Goal: Information Seeking & Learning: Learn about a topic

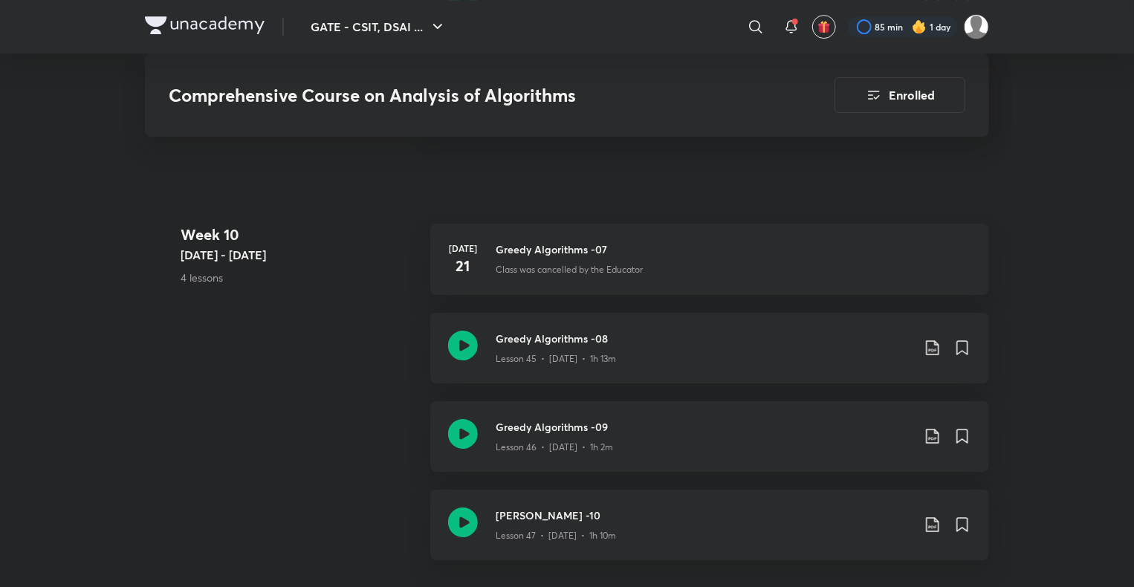
scroll to position [5303, 0]
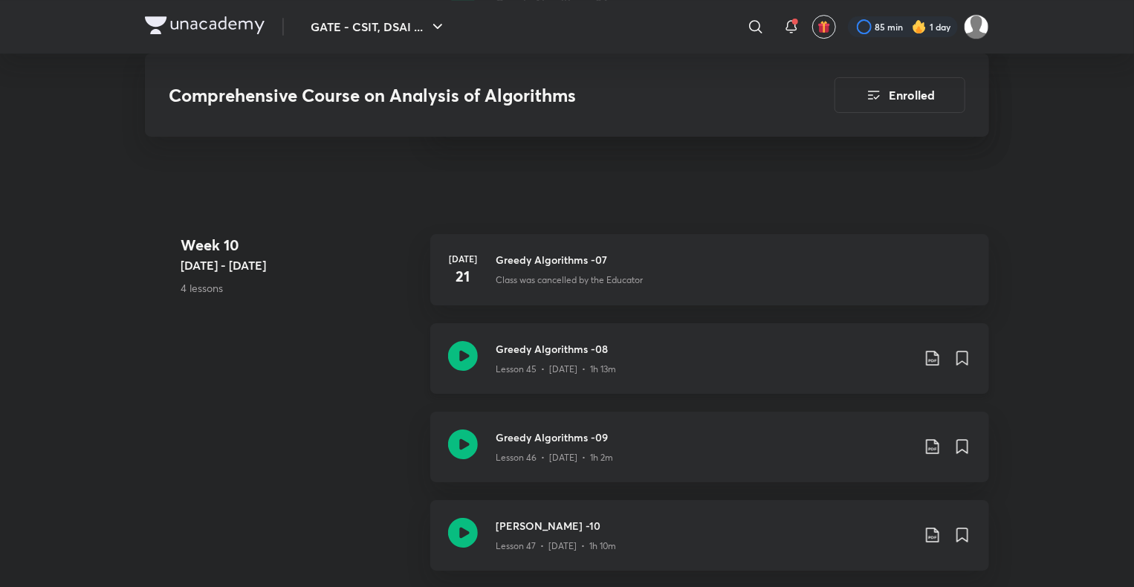
click at [565, 337] on div "[PERSON_NAME] -08 Lesson 45 • [DATE] • 1h 13m" at bounding box center [709, 358] width 559 height 71
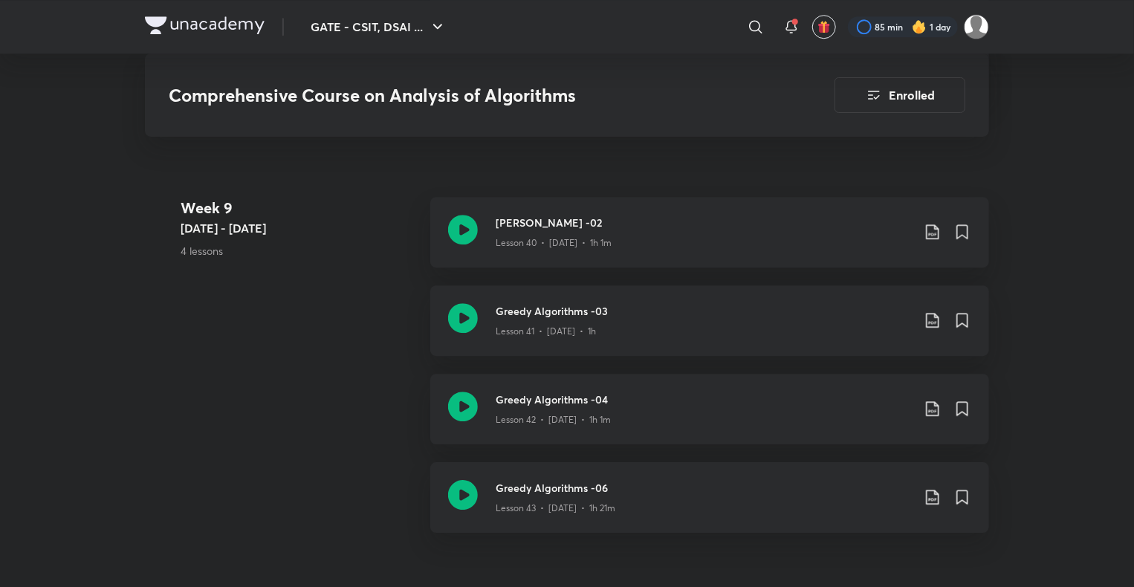
scroll to position [4903, 0]
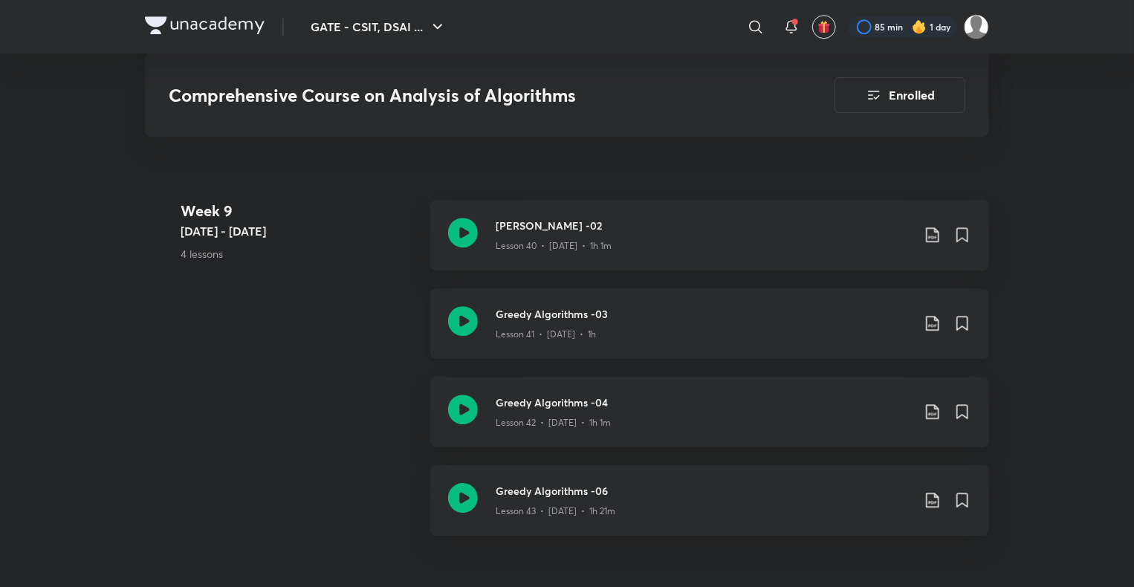
click at [588, 317] on h3 "Greedy Algorithms -03" at bounding box center [704, 314] width 416 height 16
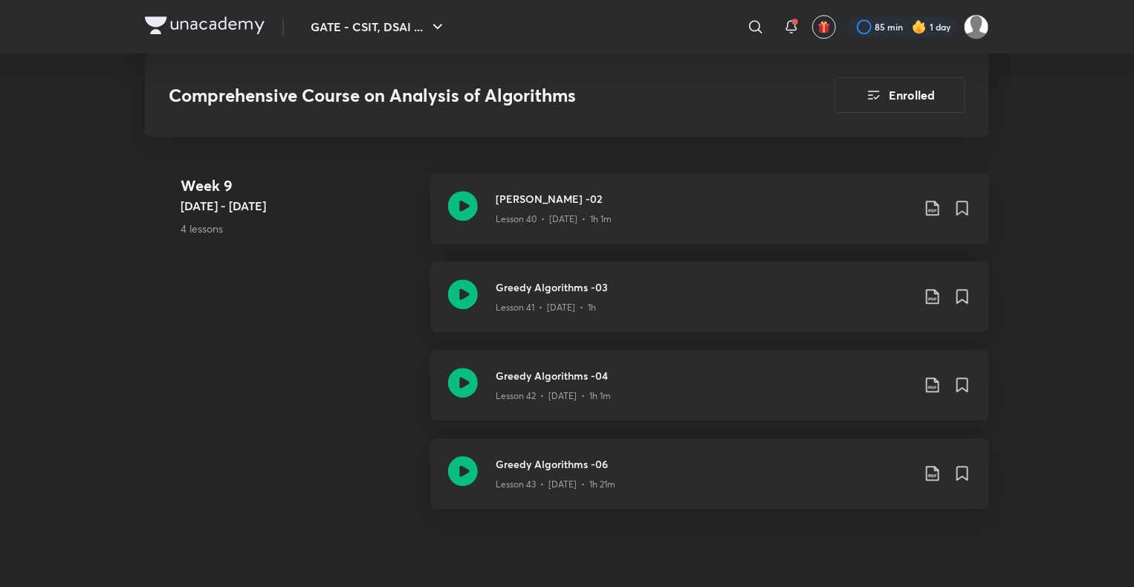
scroll to position [4923, 0]
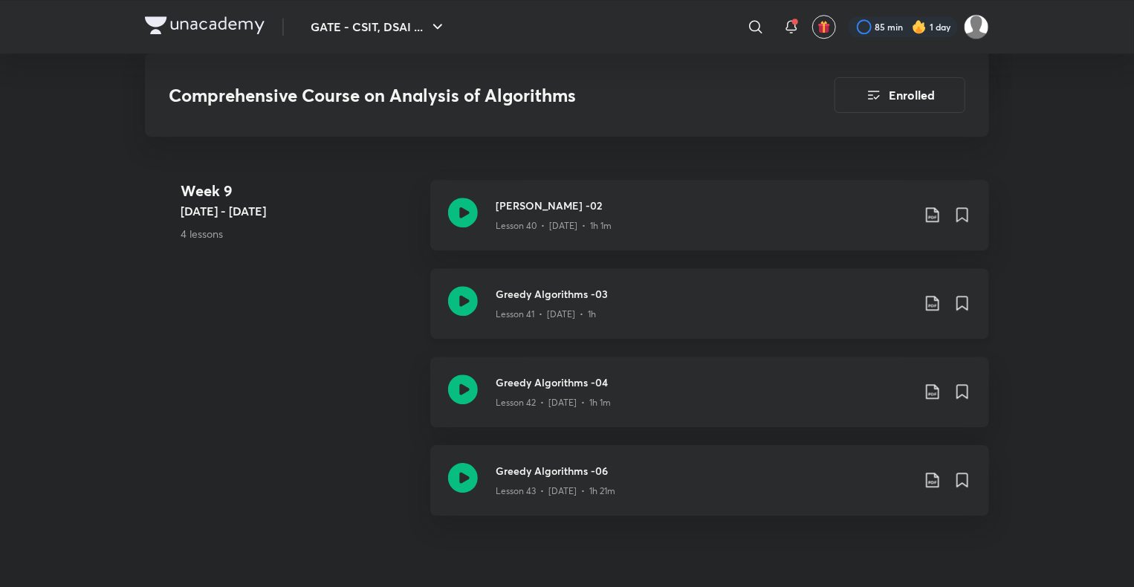
click at [543, 290] on h3 "Greedy Algorithms -03" at bounding box center [704, 294] width 416 height 16
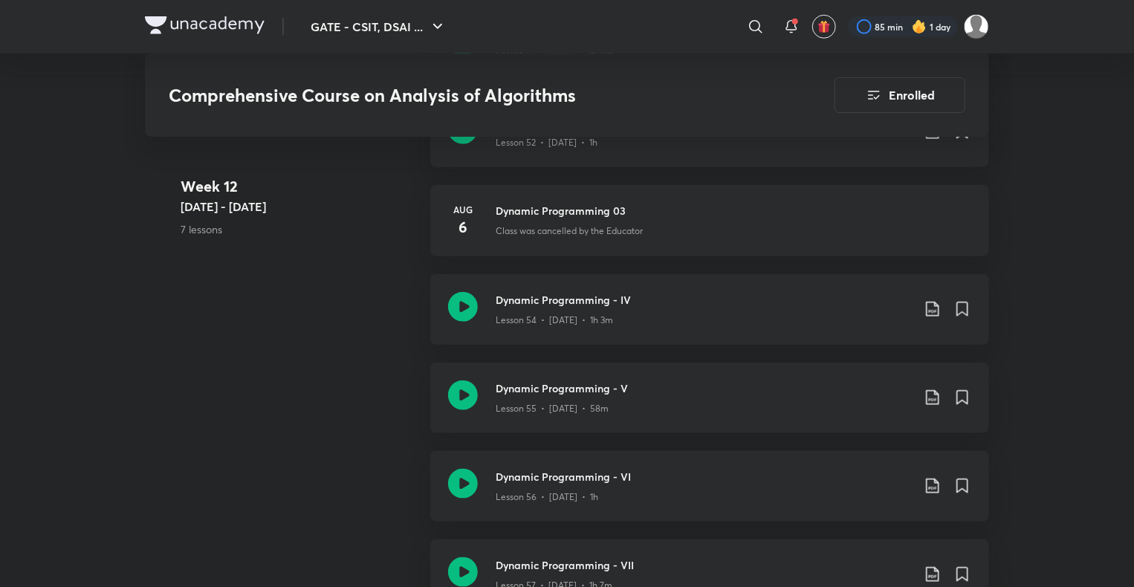
scroll to position [6306, 0]
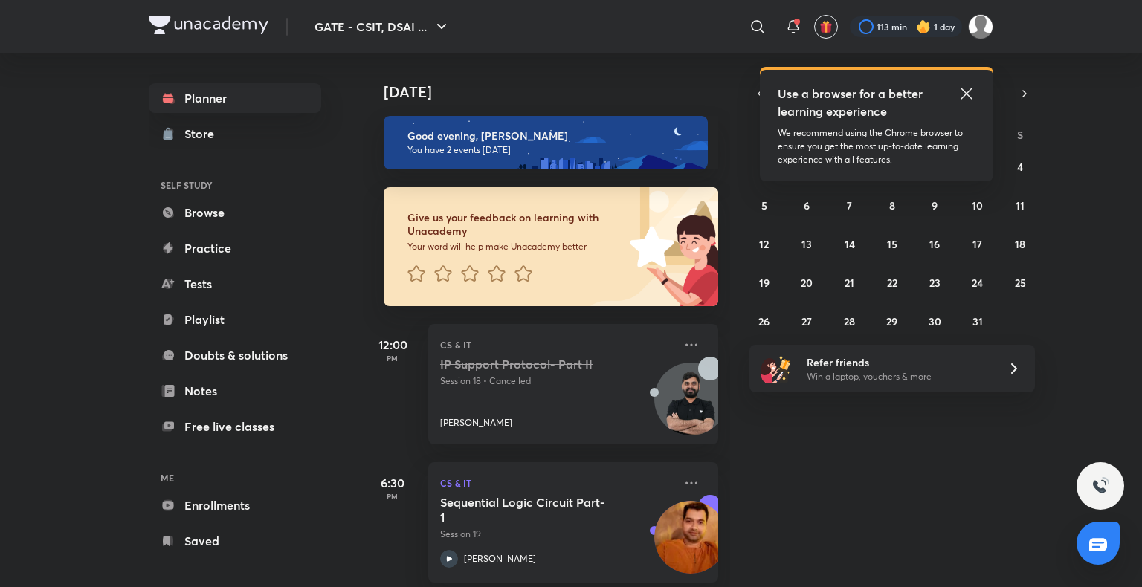
click at [975, 91] on icon at bounding box center [966, 94] width 18 height 18
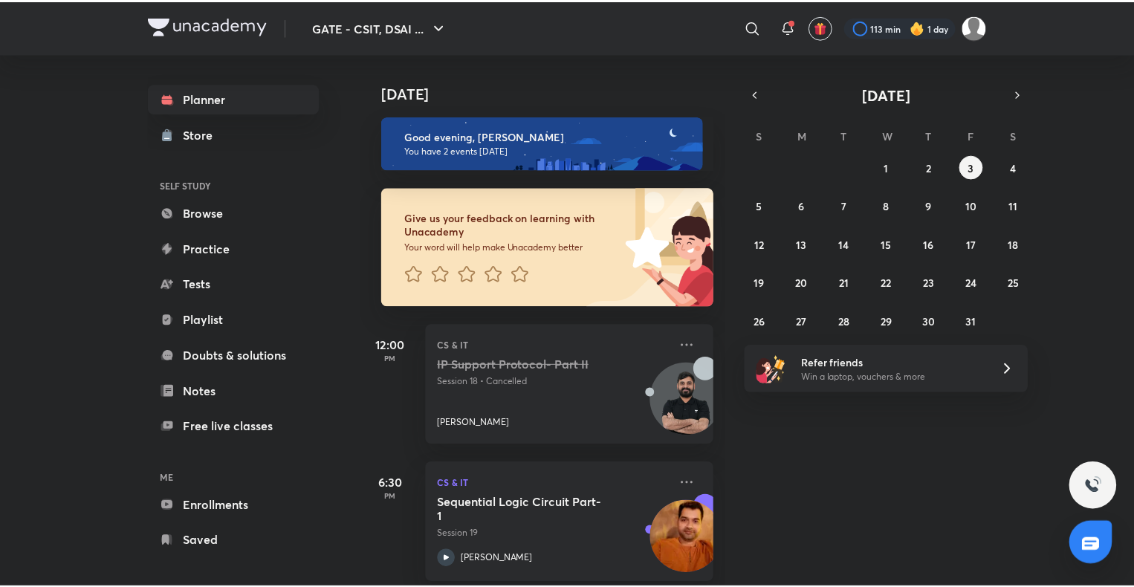
scroll to position [18, 0]
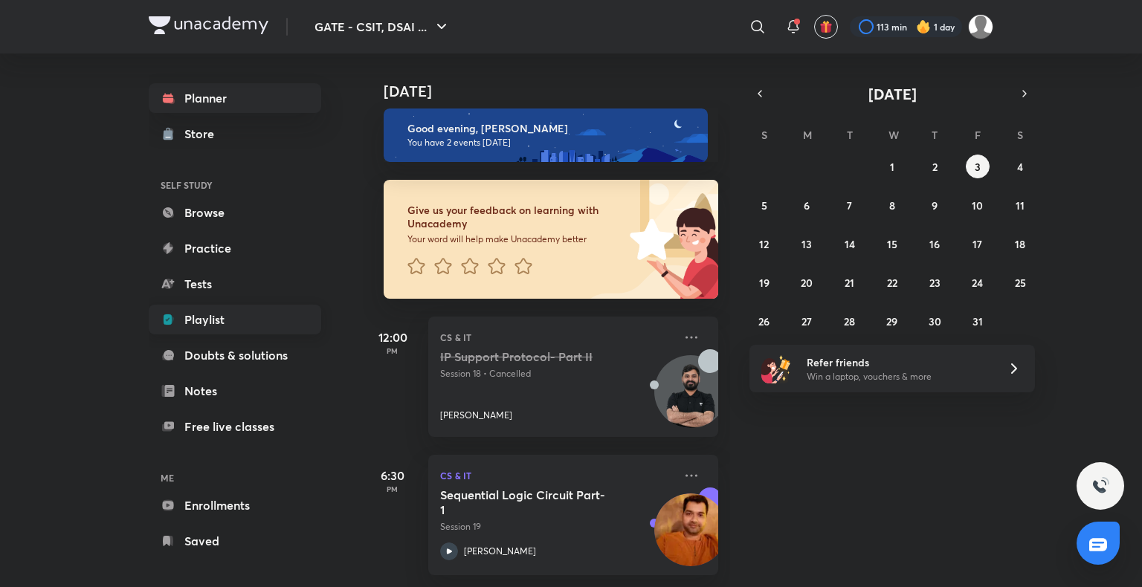
click at [238, 321] on link "Playlist" at bounding box center [235, 320] width 172 height 30
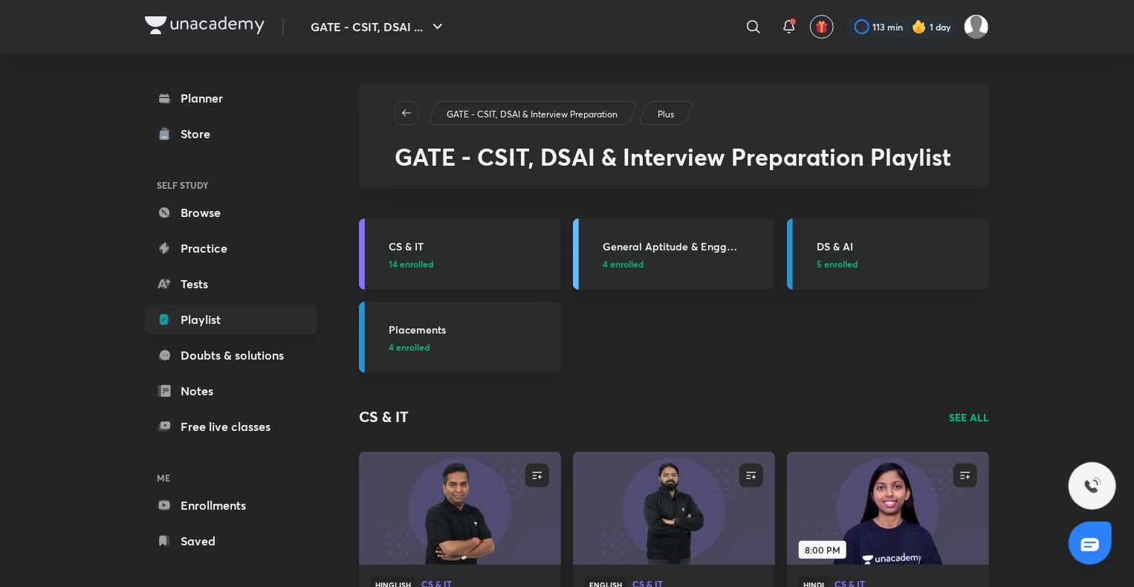
click at [422, 245] on h3 "CS & IT" at bounding box center [471, 247] width 164 height 16
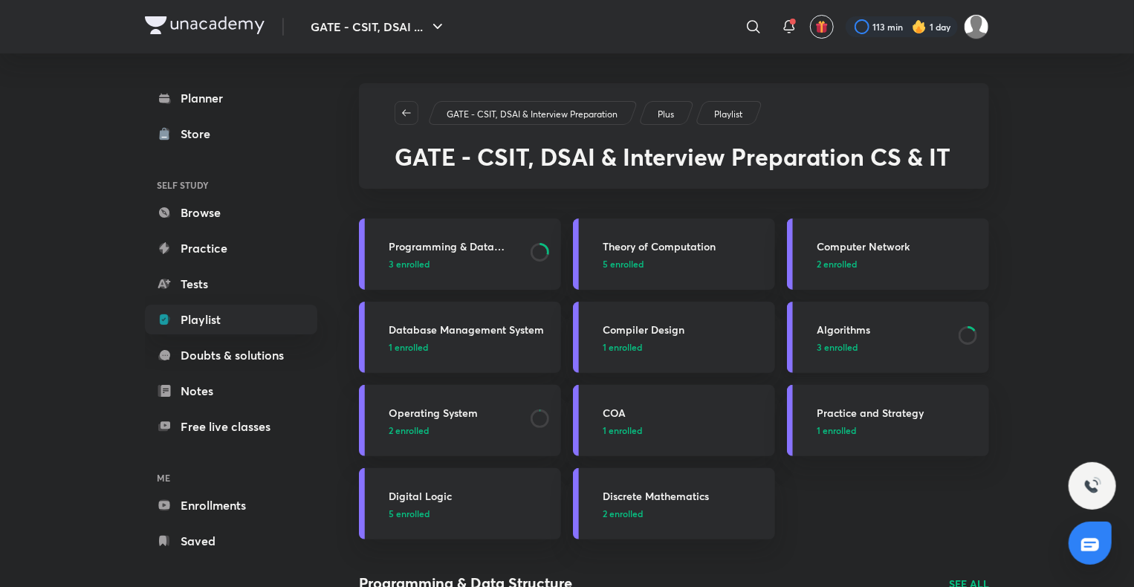
click at [853, 333] on h3 "Algorithms" at bounding box center [883, 330] width 133 height 16
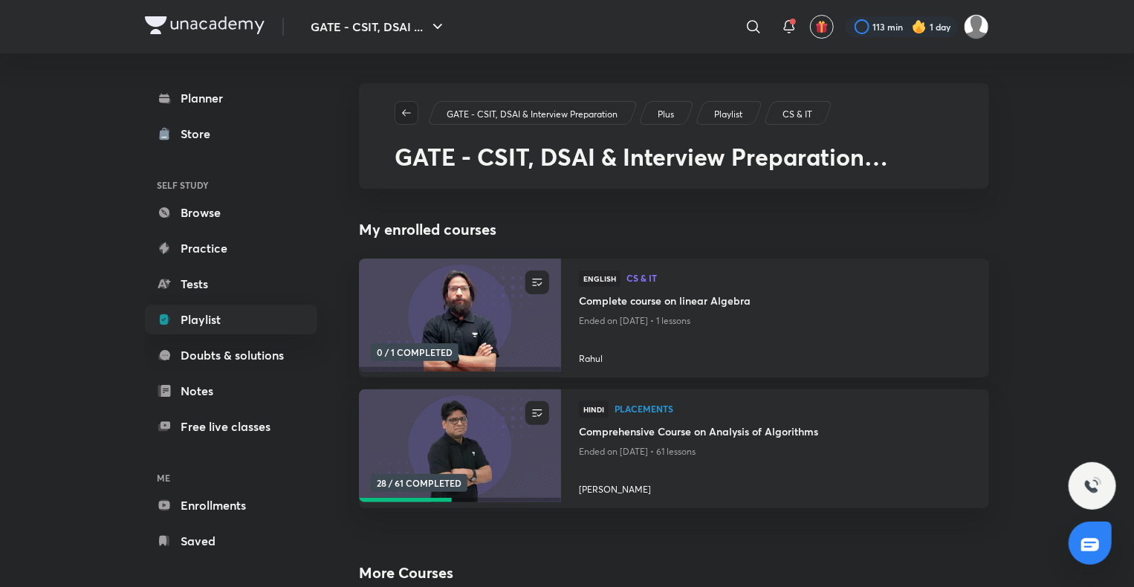
click at [415, 109] on span "button" at bounding box center [406, 113] width 22 height 12
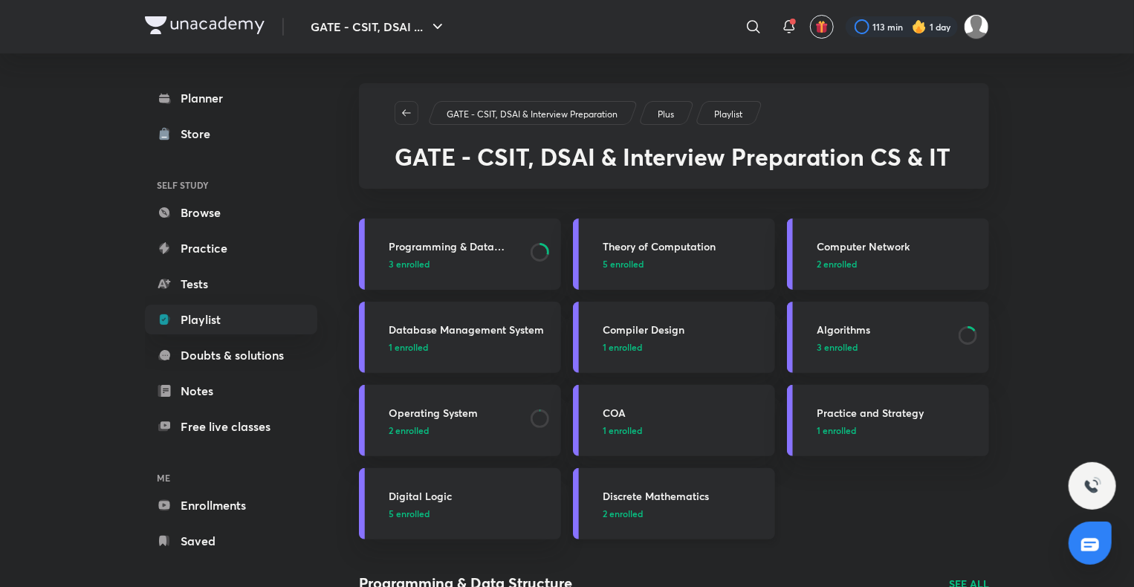
click at [698, 502] on h3 "Discrete Mathematics" at bounding box center [685, 496] width 164 height 16
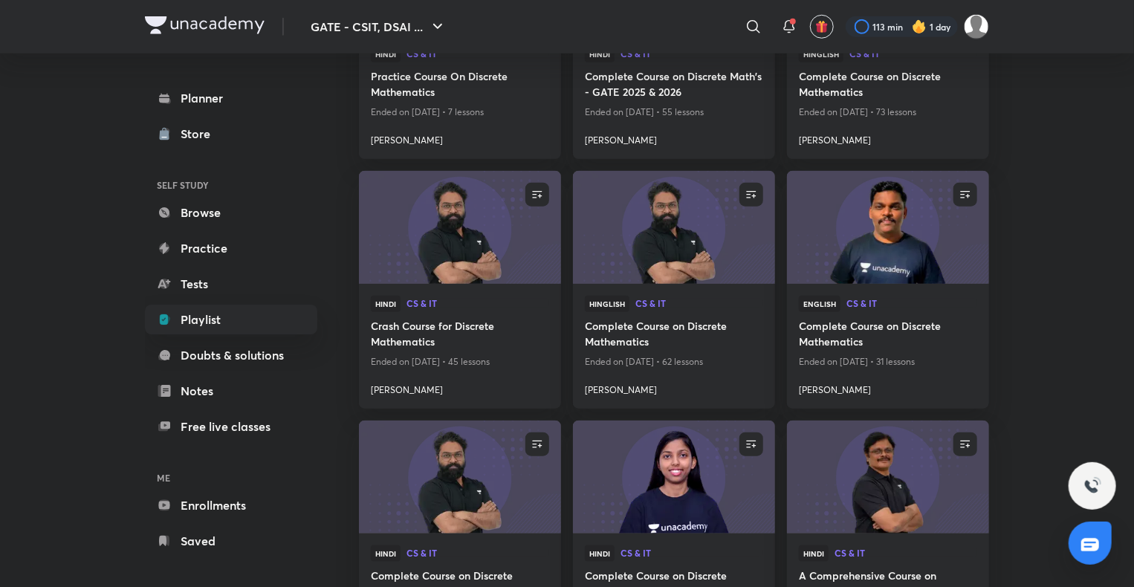
scroll to position [604, 0]
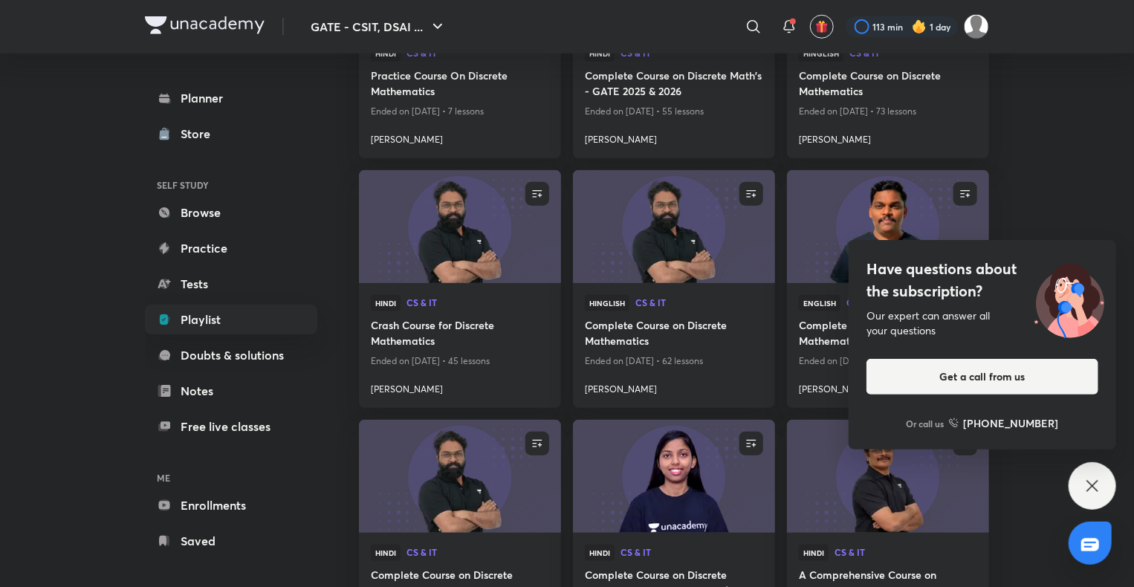
click at [1100, 489] on icon at bounding box center [1093, 486] width 18 height 18
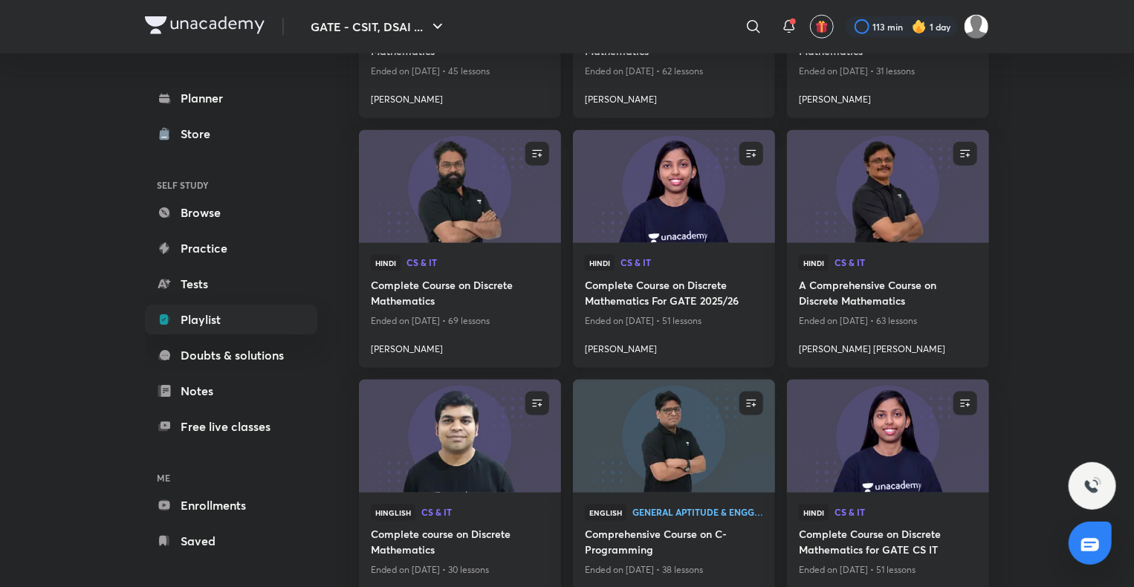
scroll to position [895, 0]
click at [830, 296] on h4 "A Comprehensive Course on Discrete Mathematics" at bounding box center [888, 293] width 178 height 34
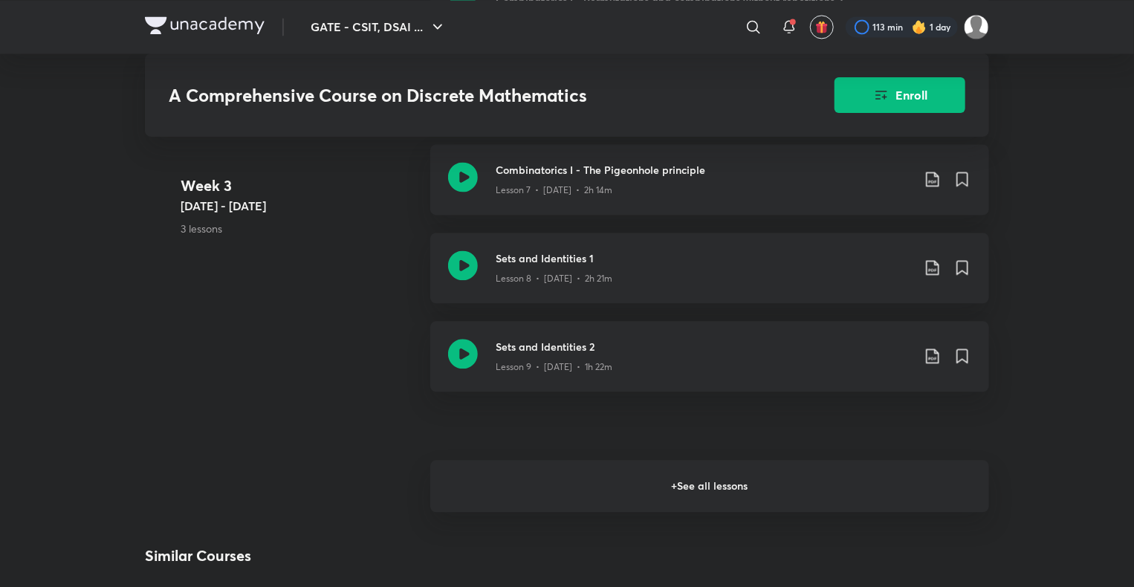
scroll to position [1498, 0]
click at [589, 474] on h6 "+ See all lessons" at bounding box center [709, 484] width 559 height 52
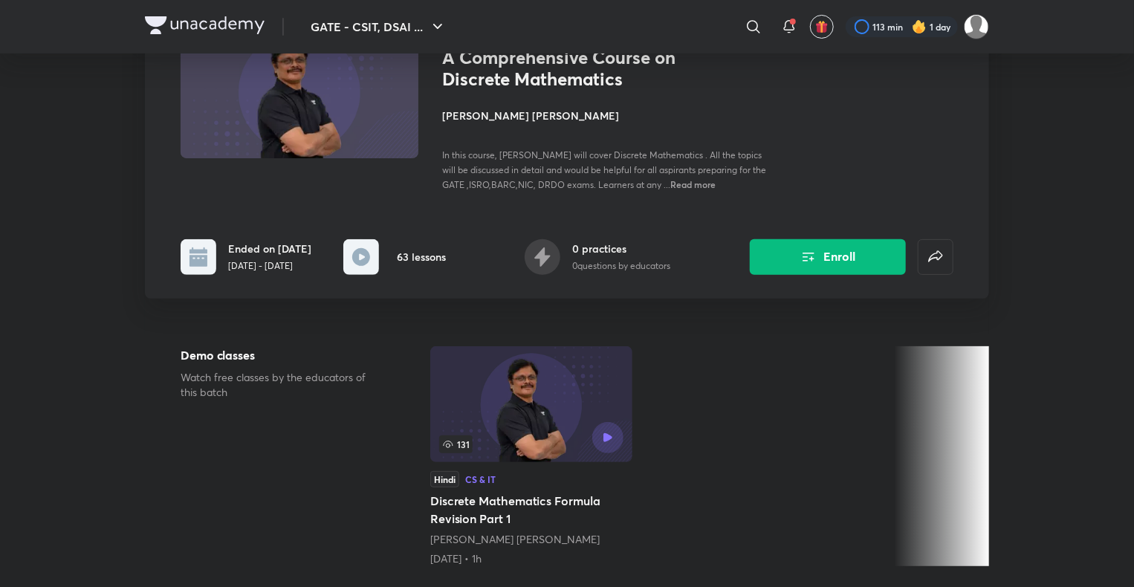
scroll to position [0, 0]
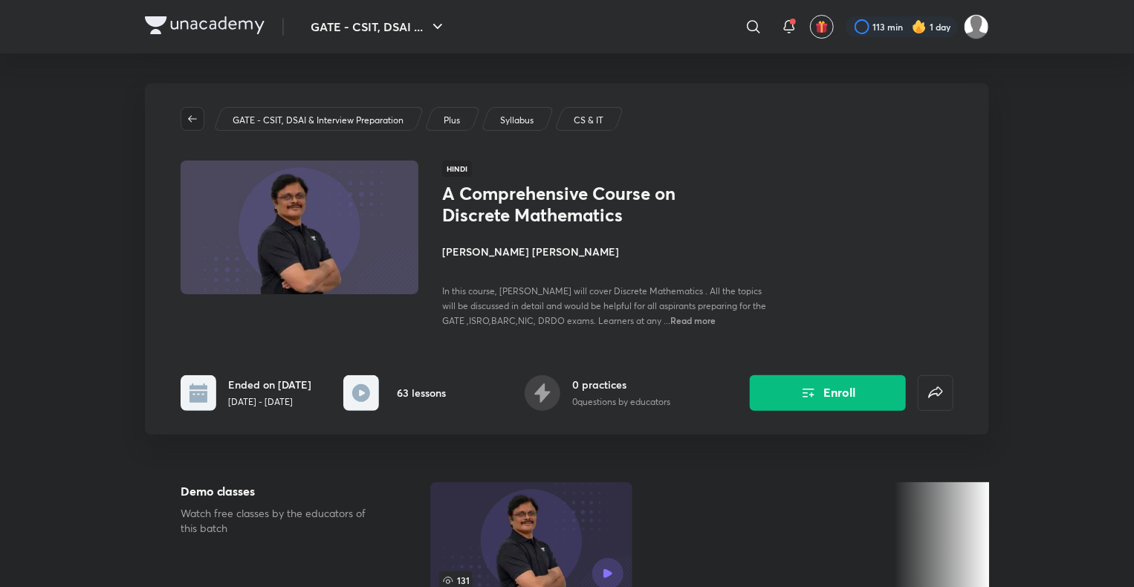
click at [184, 121] on span "button" at bounding box center [192, 119] width 22 height 12
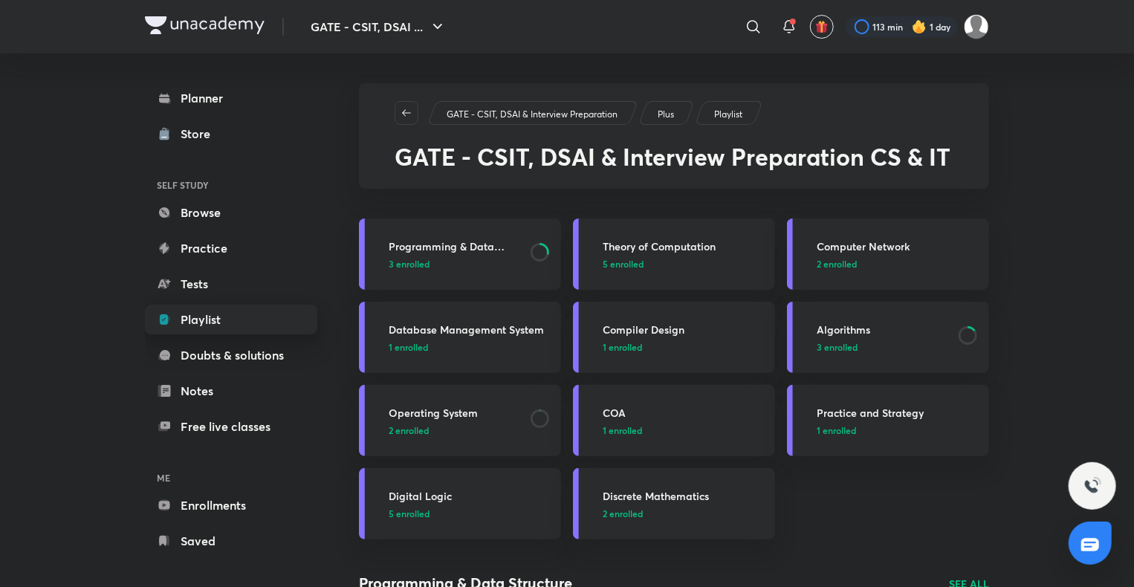
click at [235, 311] on link "Playlist" at bounding box center [231, 320] width 172 height 30
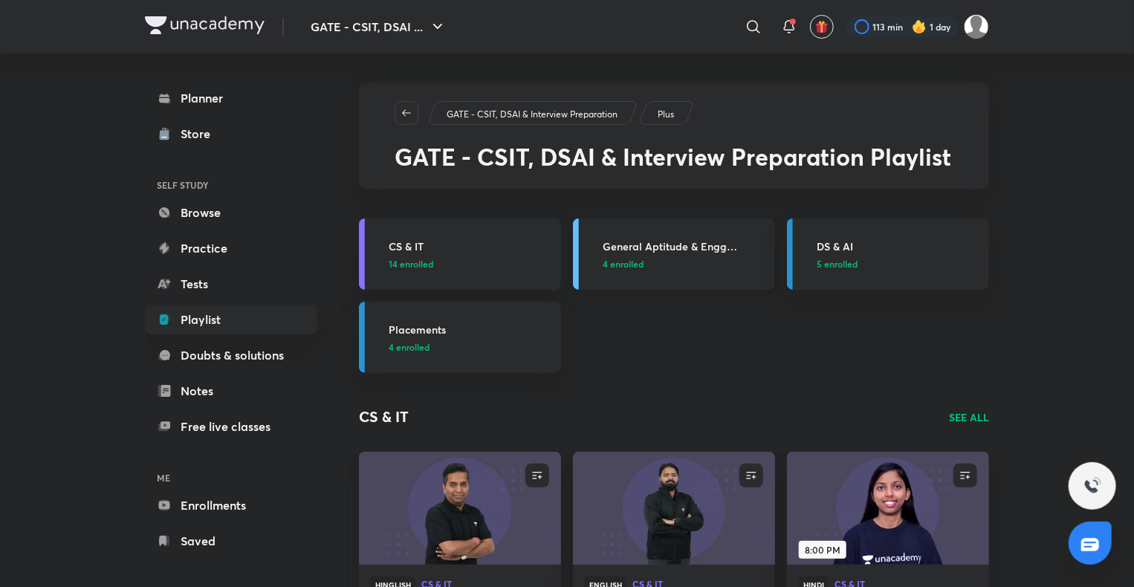
click at [660, 248] on h3 "General Aptitude & Engg Mathematics" at bounding box center [685, 247] width 164 height 16
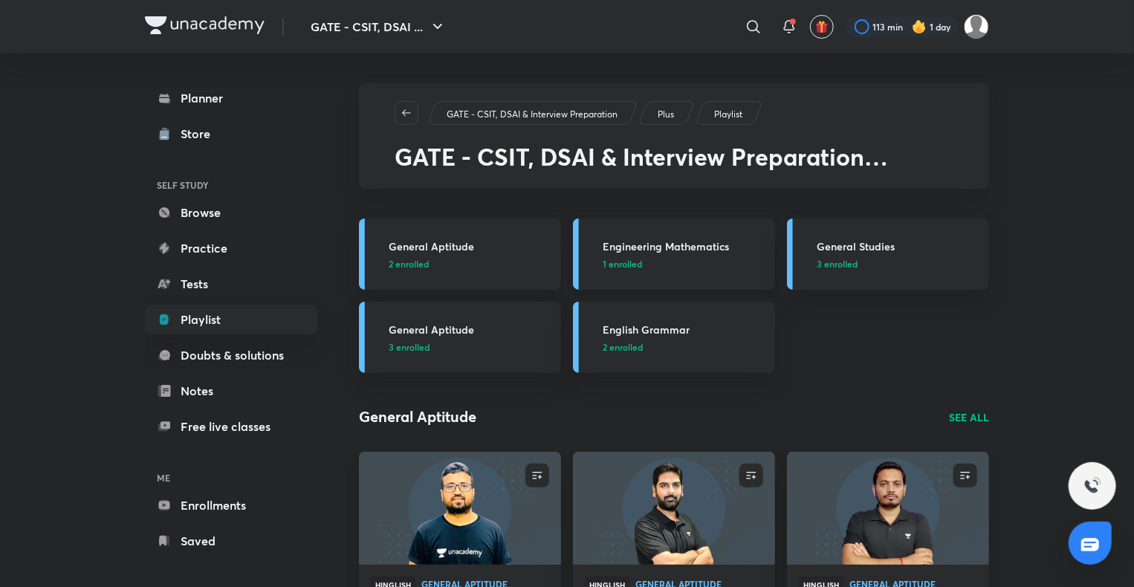
click at [663, 248] on h3 "Engineering Mathematics" at bounding box center [685, 247] width 164 height 16
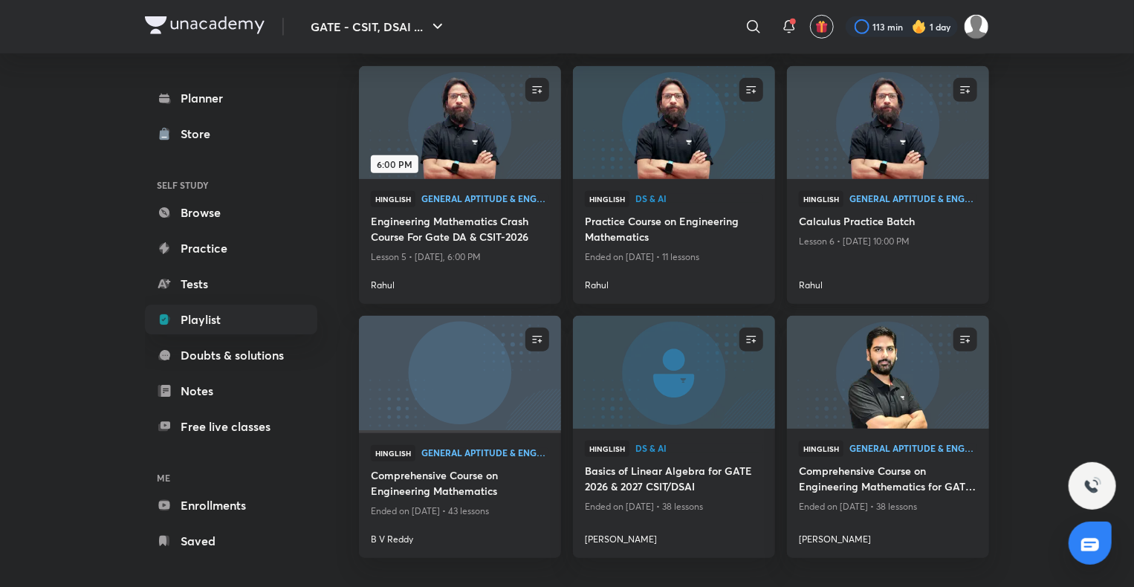
scroll to position [458, 0]
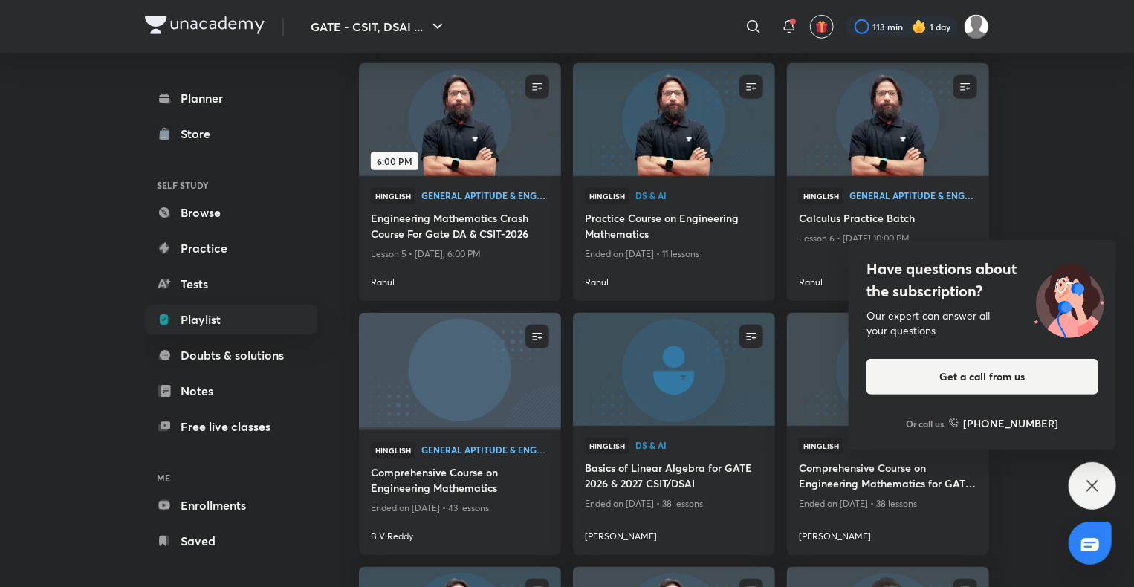
click at [1092, 483] on icon at bounding box center [1093, 486] width 18 height 18
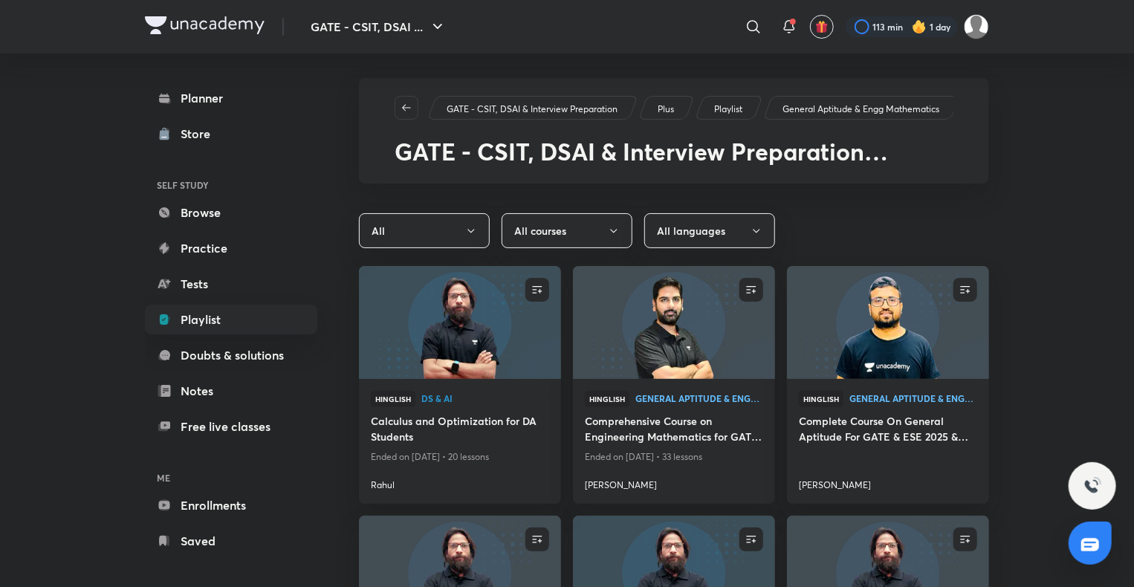
scroll to position [0, 0]
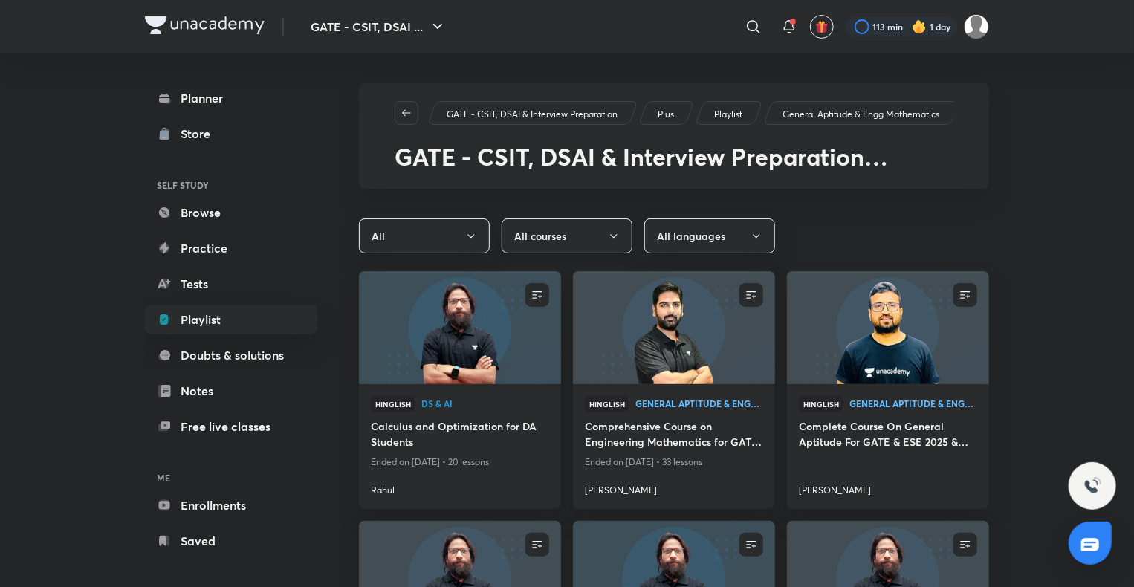
click at [577, 226] on button "All courses" at bounding box center [567, 236] width 131 height 35
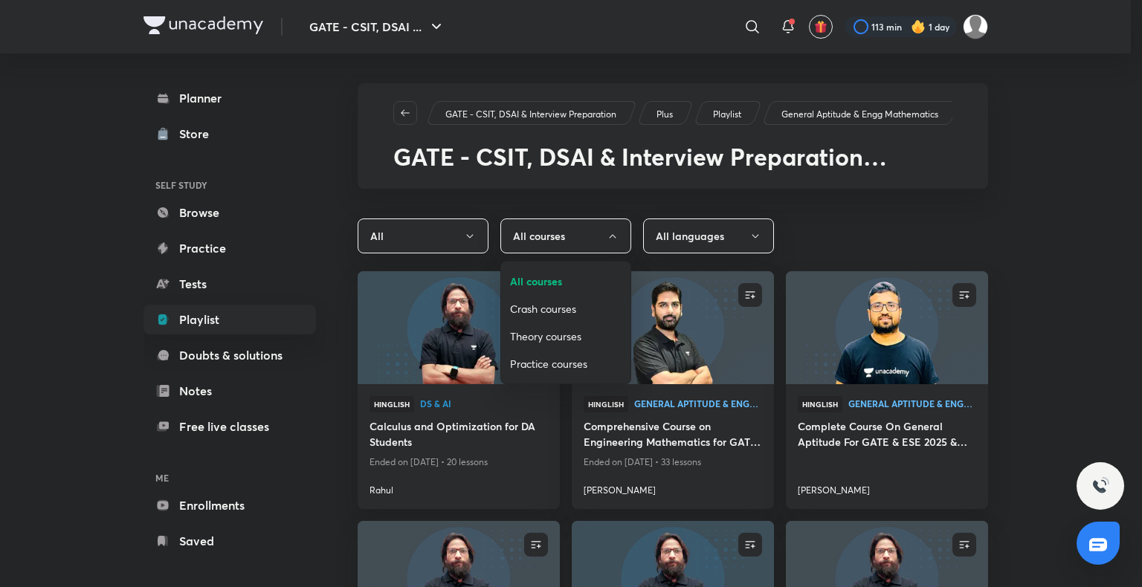
click at [559, 327] on li "Theory courses" at bounding box center [565, 337] width 129 height 28
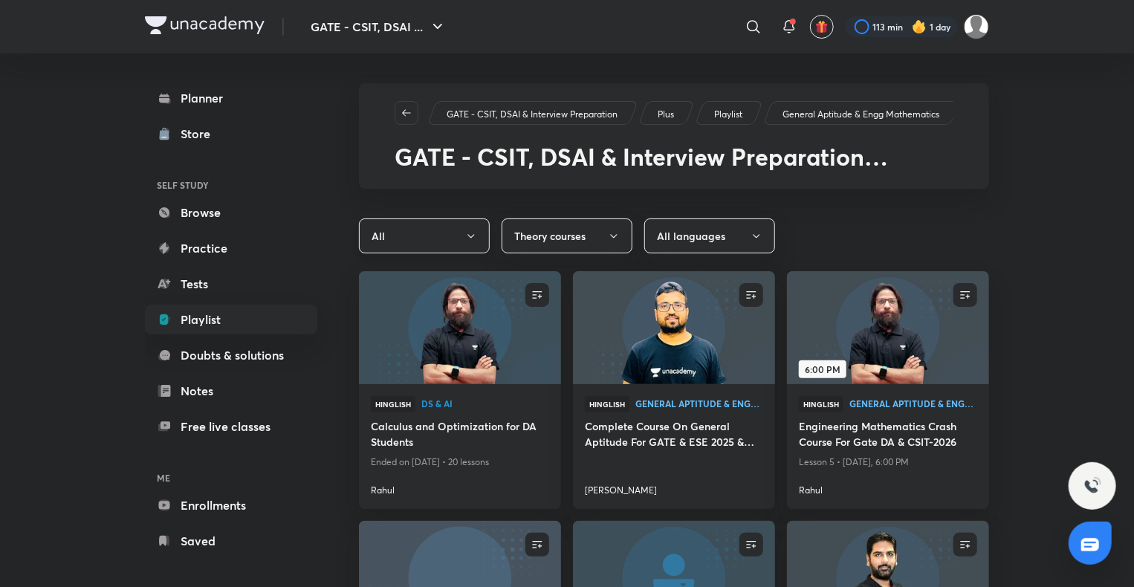
click at [474, 228] on button "All" at bounding box center [424, 236] width 131 height 35
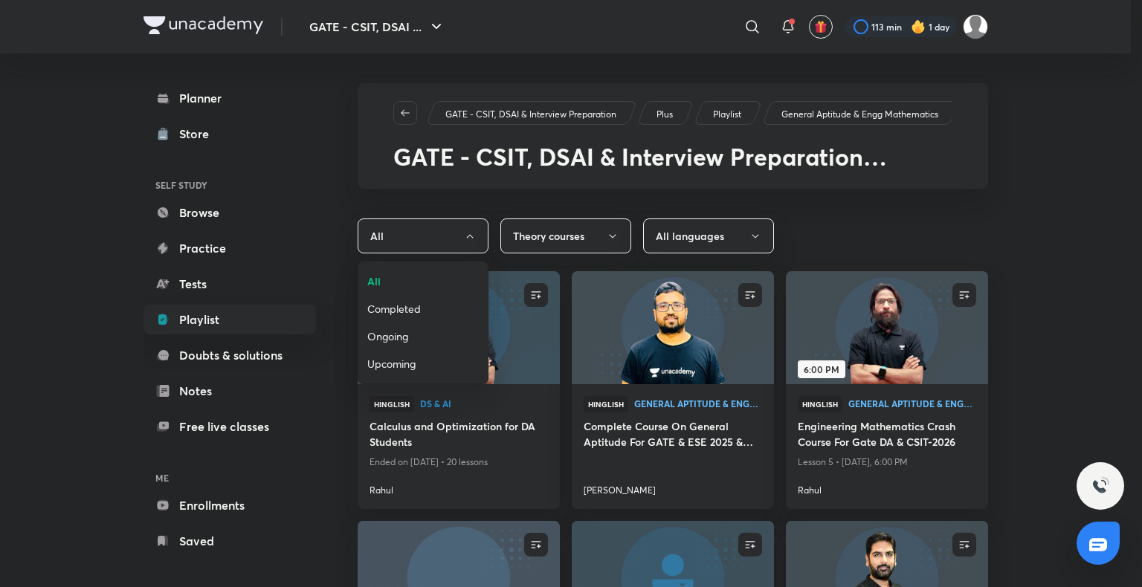
click at [413, 356] on span "Upcoming" at bounding box center [423, 364] width 112 height 16
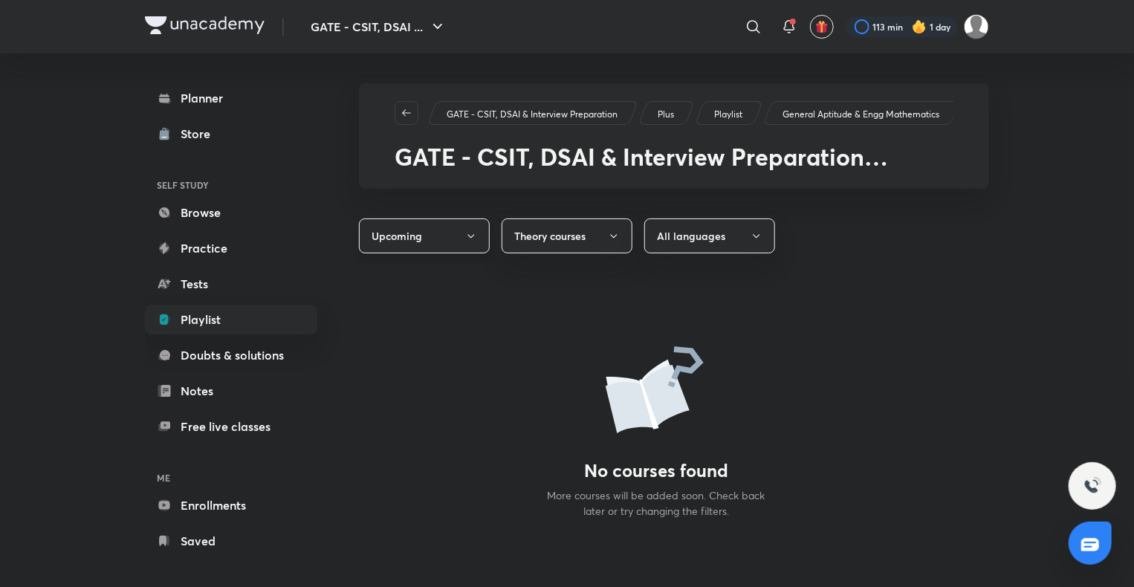
click at [462, 226] on button "Upcoming" at bounding box center [424, 236] width 131 height 35
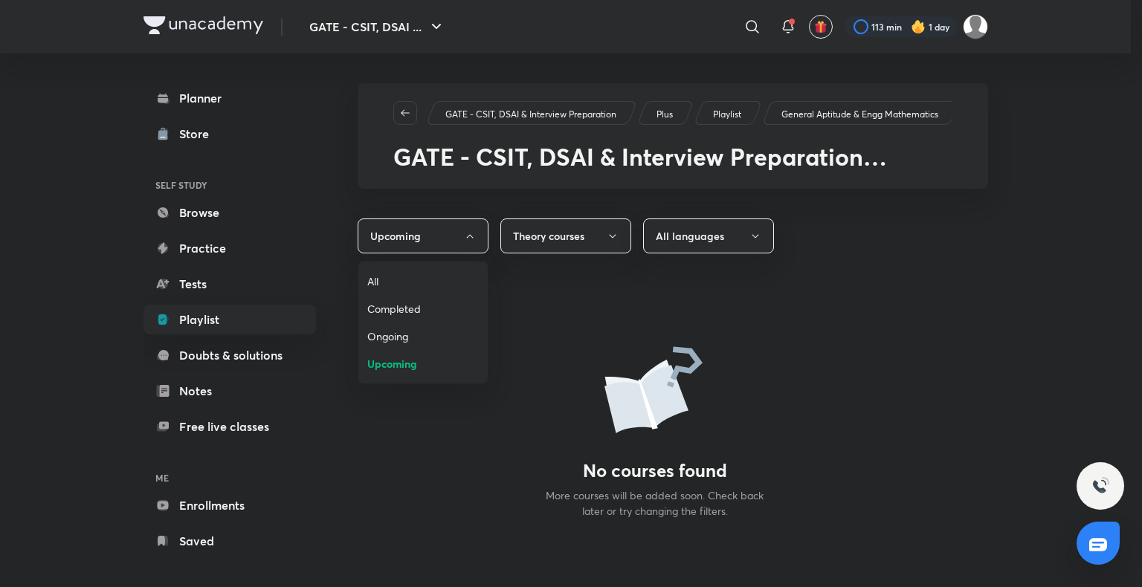
click at [405, 335] on span "Ongoing" at bounding box center [423, 337] width 112 height 16
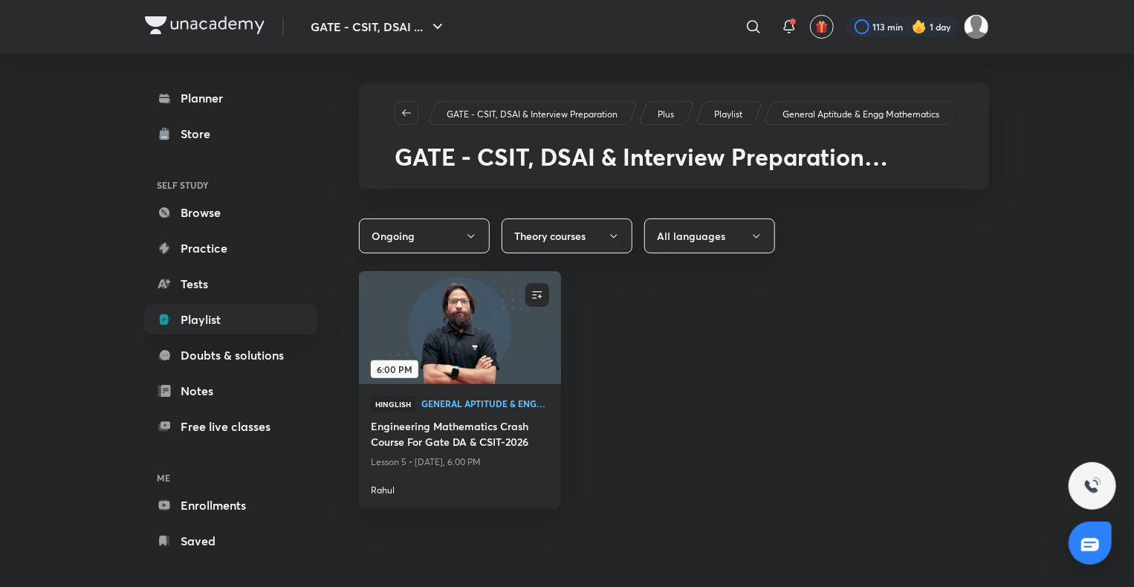
click at [471, 243] on button "Ongoing" at bounding box center [424, 236] width 131 height 35
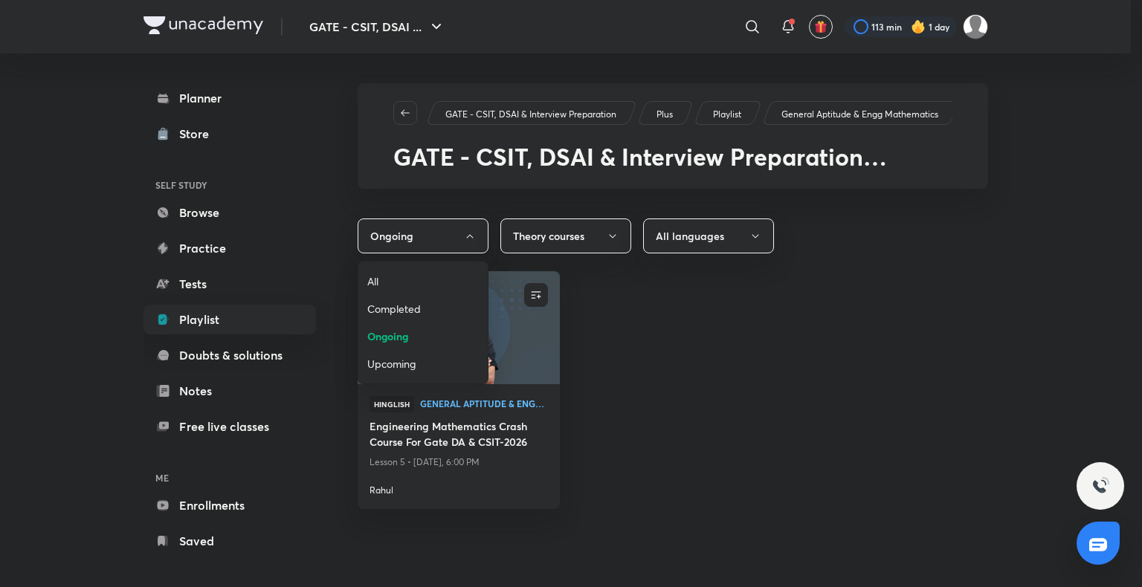
click at [409, 312] on span "Completed" at bounding box center [423, 309] width 112 height 16
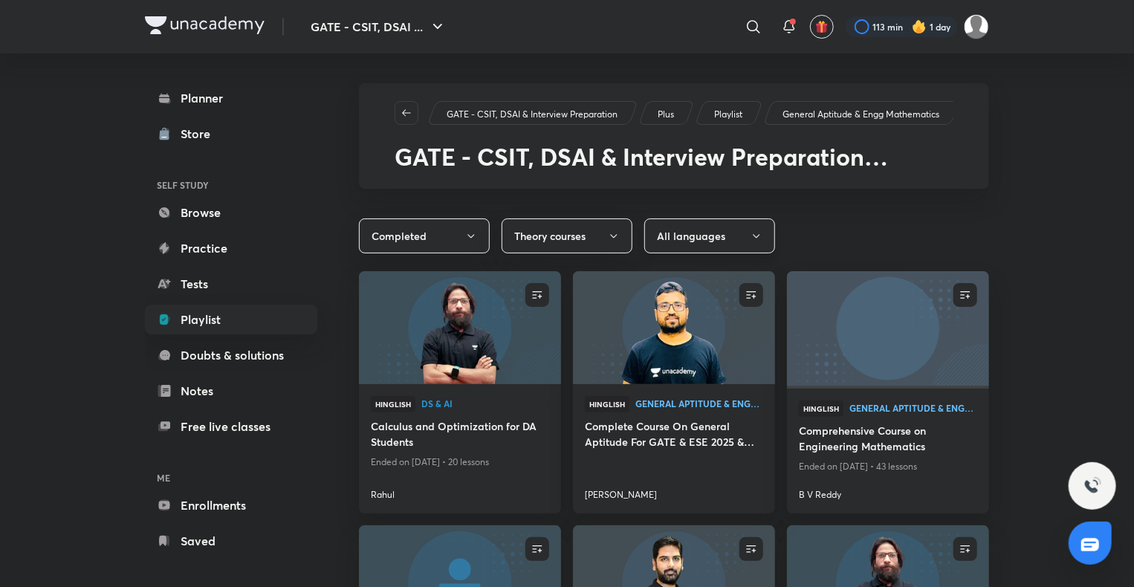
click at [751, 227] on button "All languages" at bounding box center [709, 236] width 131 height 35
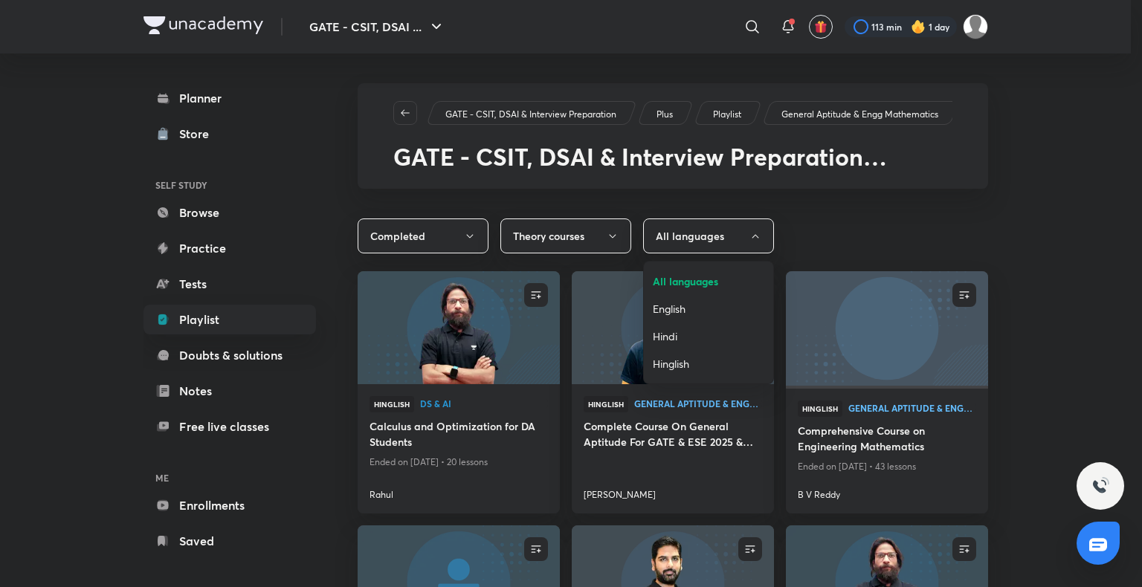
click at [758, 239] on div at bounding box center [571, 293] width 1142 height 587
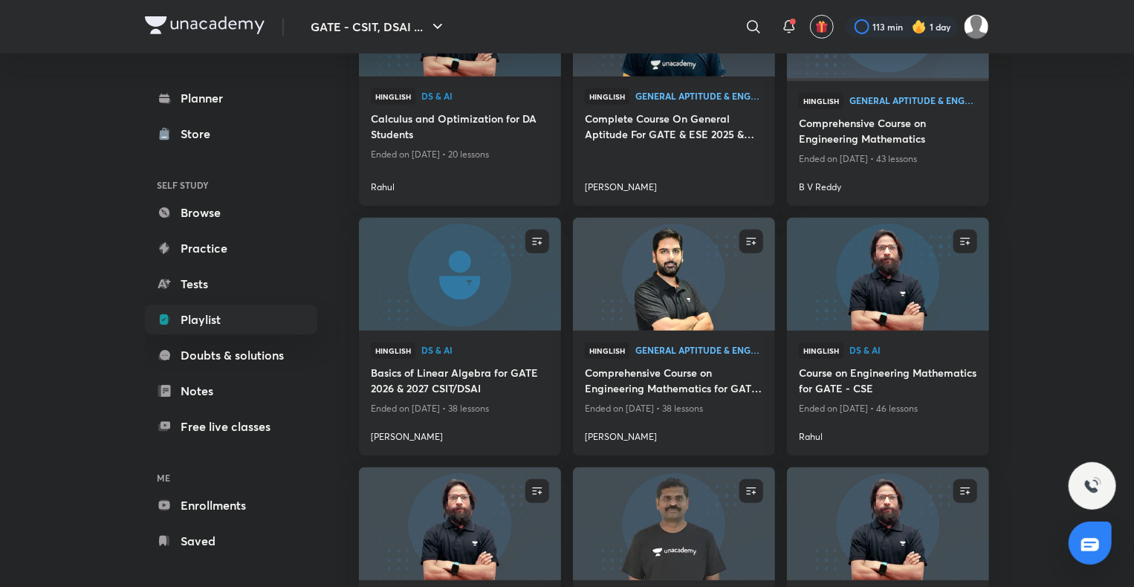
scroll to position [306, 0]
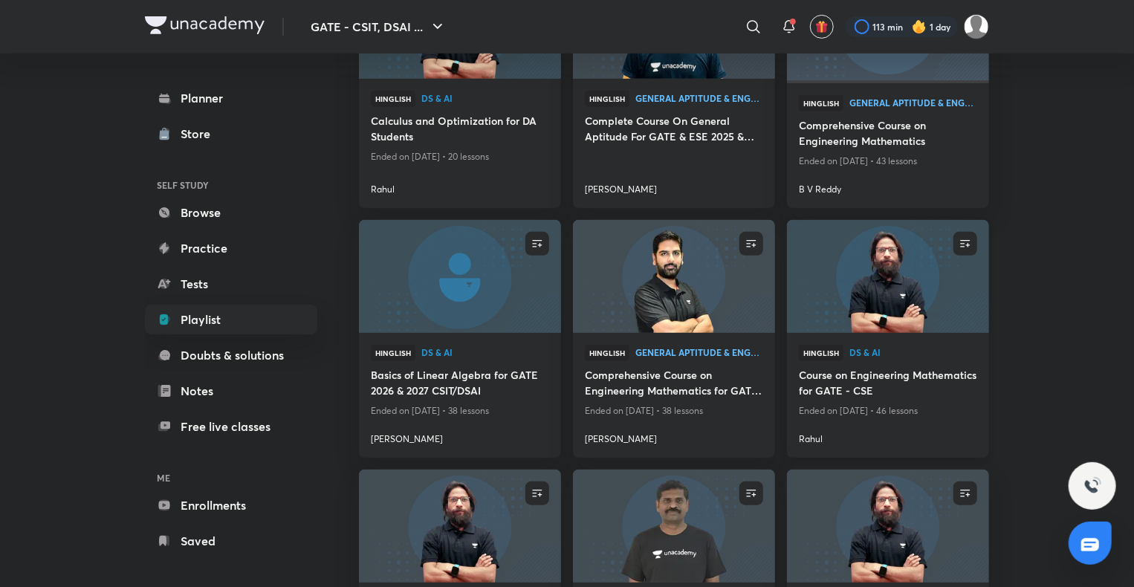
click at [851, 383] on h4 "Course on Engineering Mathematics for GATE - CSE" at bounding box center [888, 384] width 178 height 34
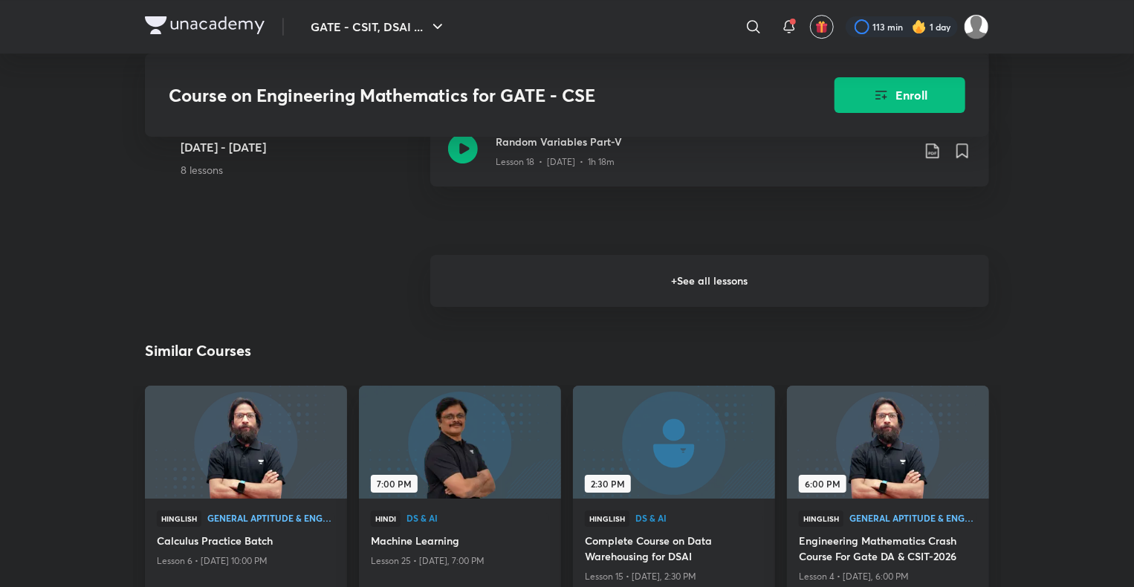
scroll to position [2414, 0]
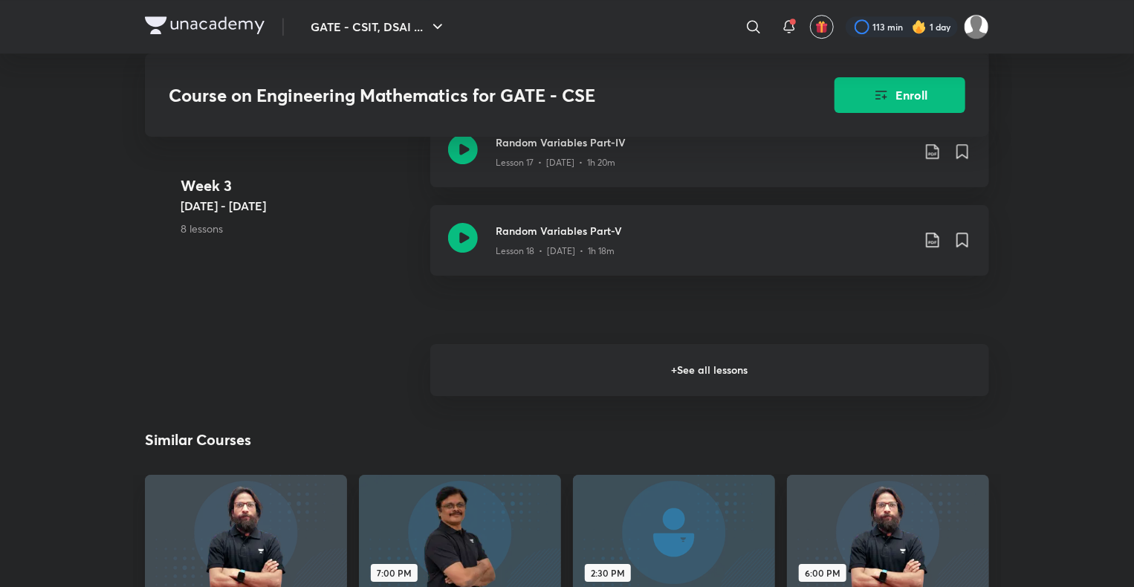
click at [719, 378] on h6 "+ See all lessons" at bounding box center [709, 370] width 559 height 52
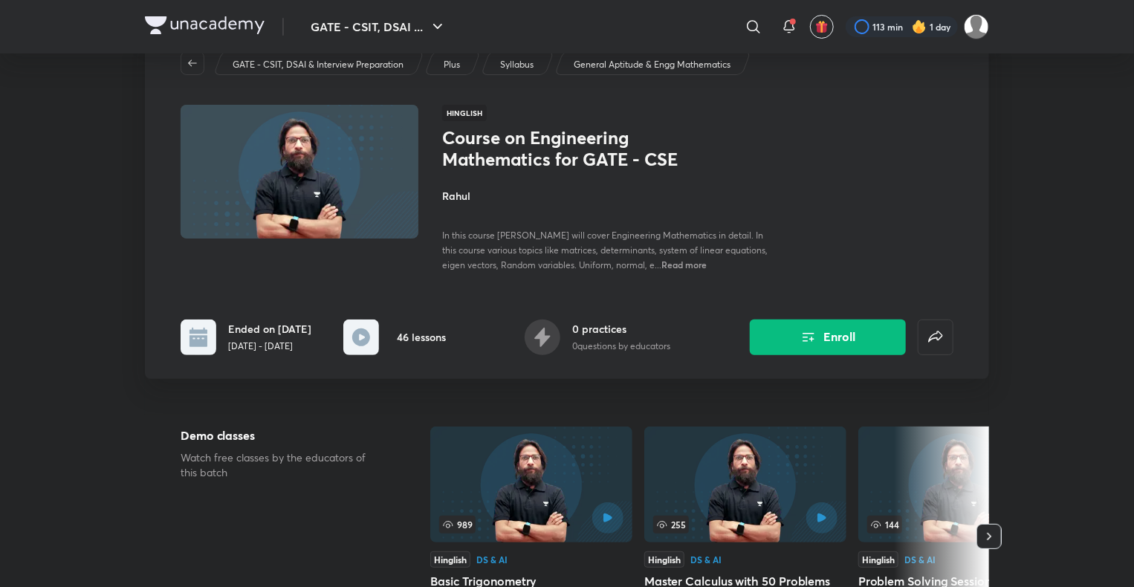
scroll to position [0, 0]
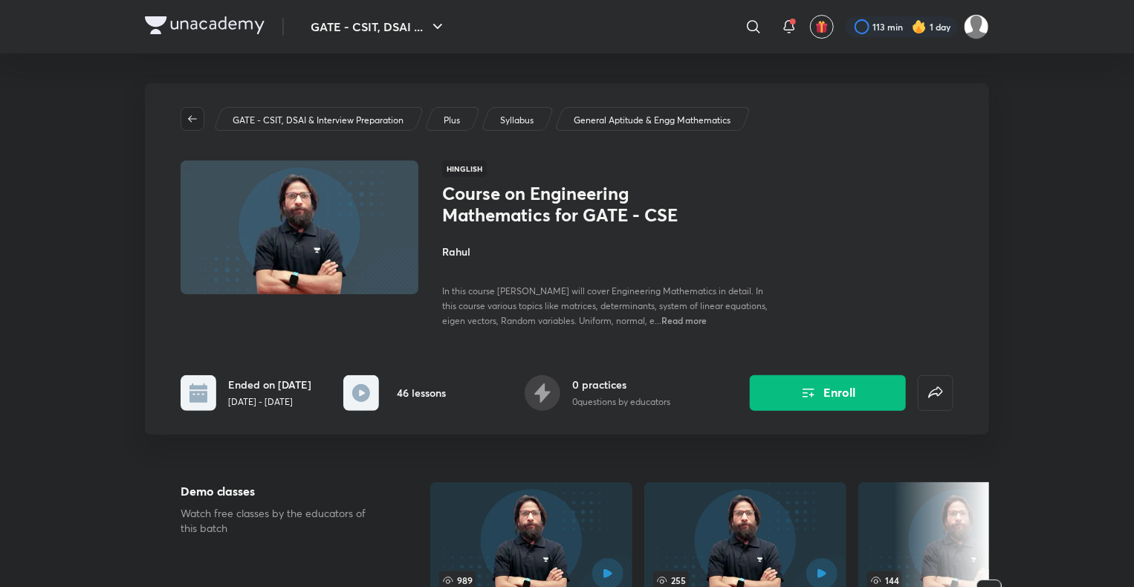
click at [195, 123] on icon "button" at bounding box center [193, 119] width 12 height 12
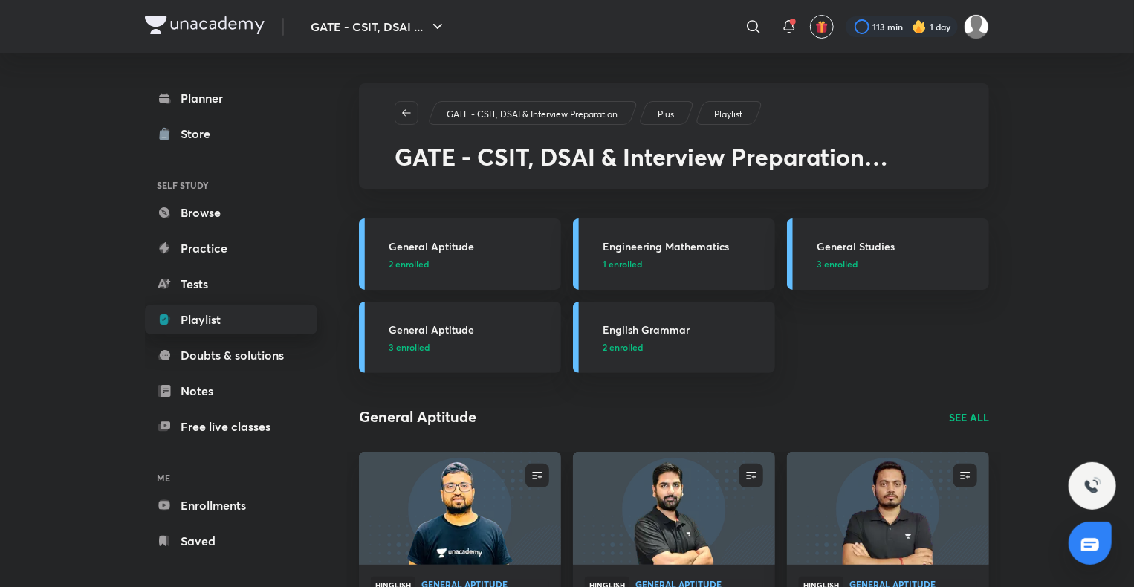
click at [229, 330] on link "Playlist" at bounding box center [231, 320] width 172 height 30
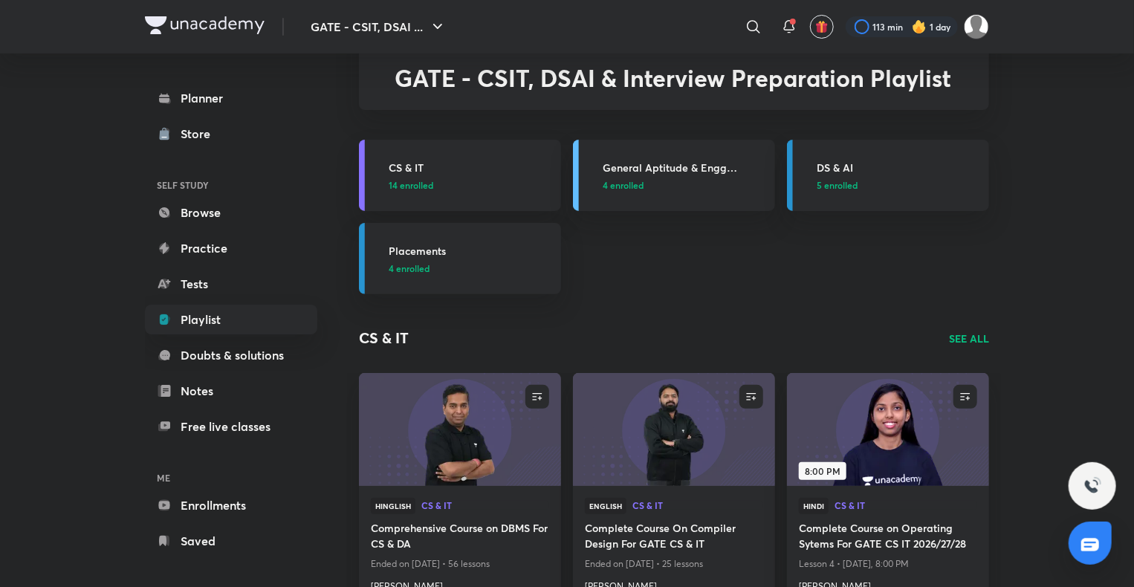
scroll to position [80, 0]
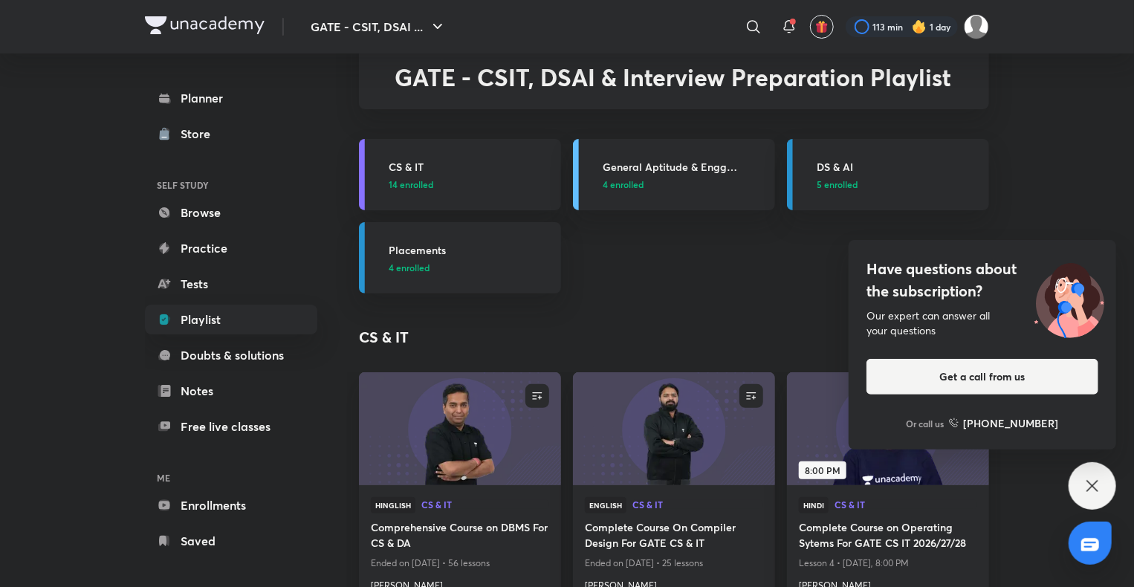
click at [1108, 475] on div "Have questions about the subscription? Our expert can answer all your questions…" at bounding box center [1093, 486] width 48 height 48
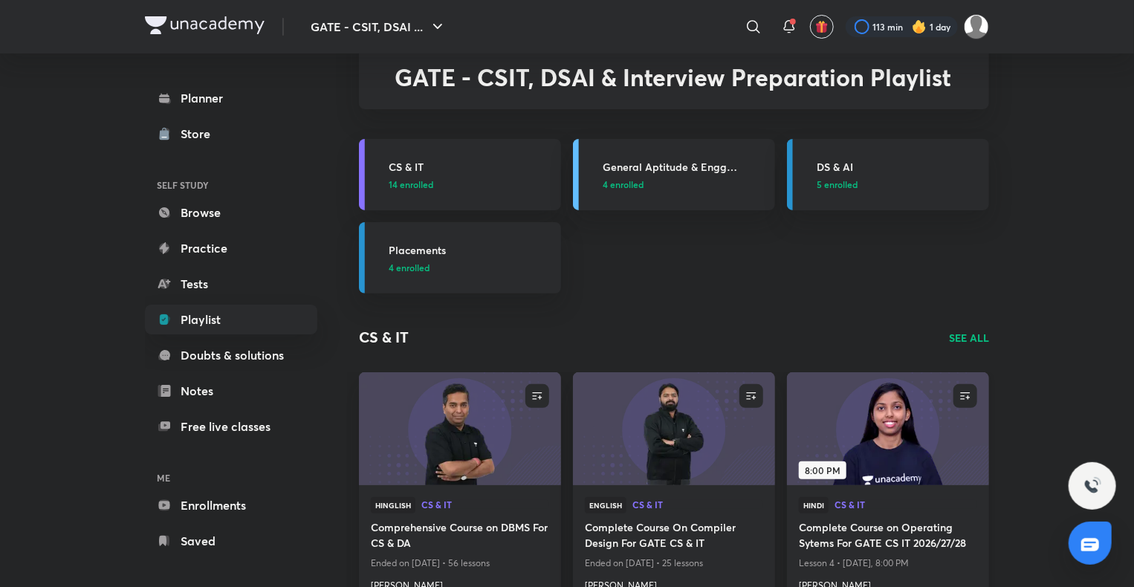
scroll to position [0, 0]
